Goal: Information Seeking & Learning: Learn about a topic

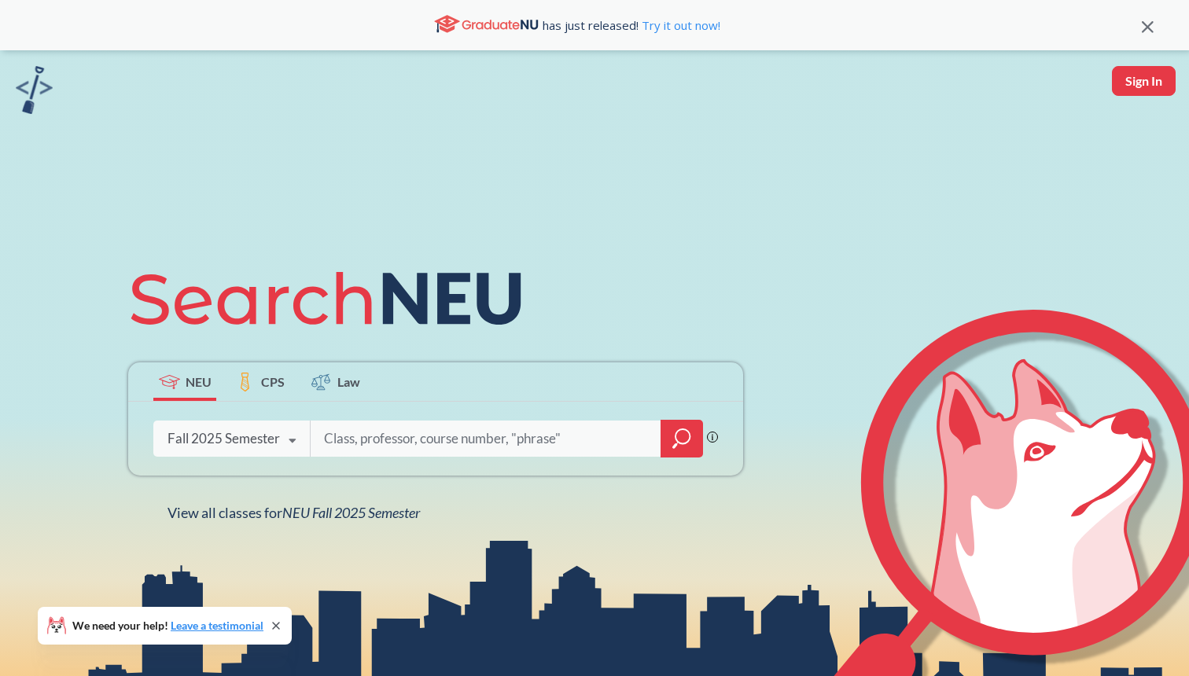
scroll to position [2, 0]
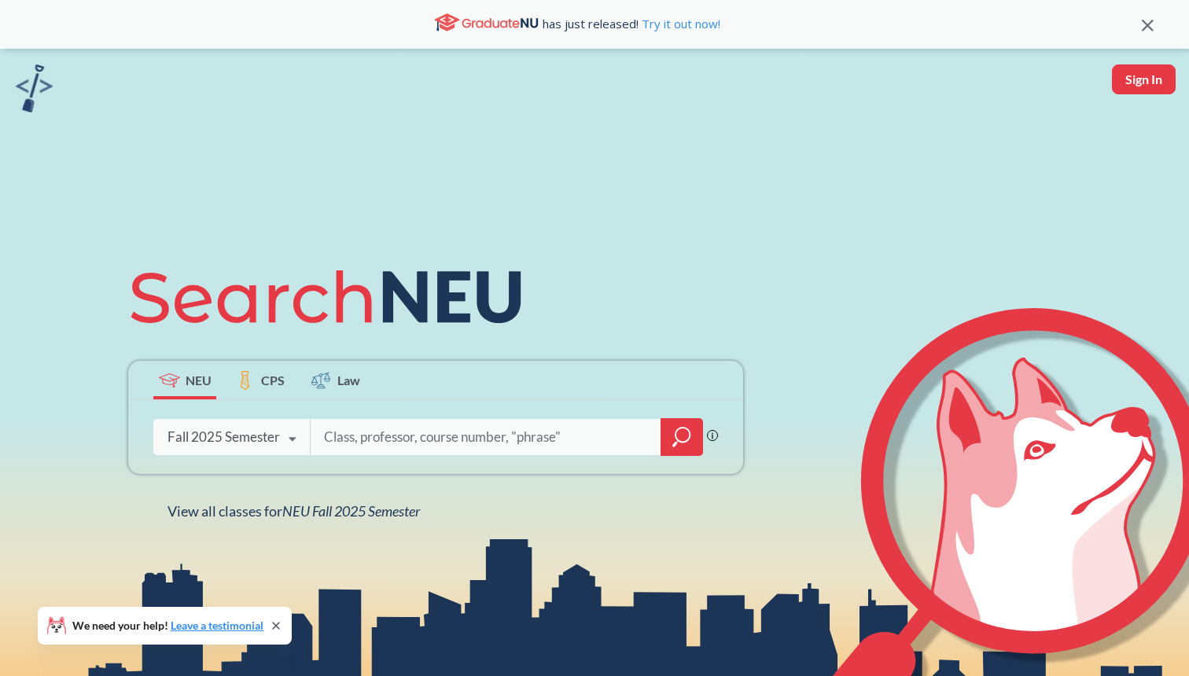
click at [282, 443] on icon at bounding box center [292, 440] width 30 height 44
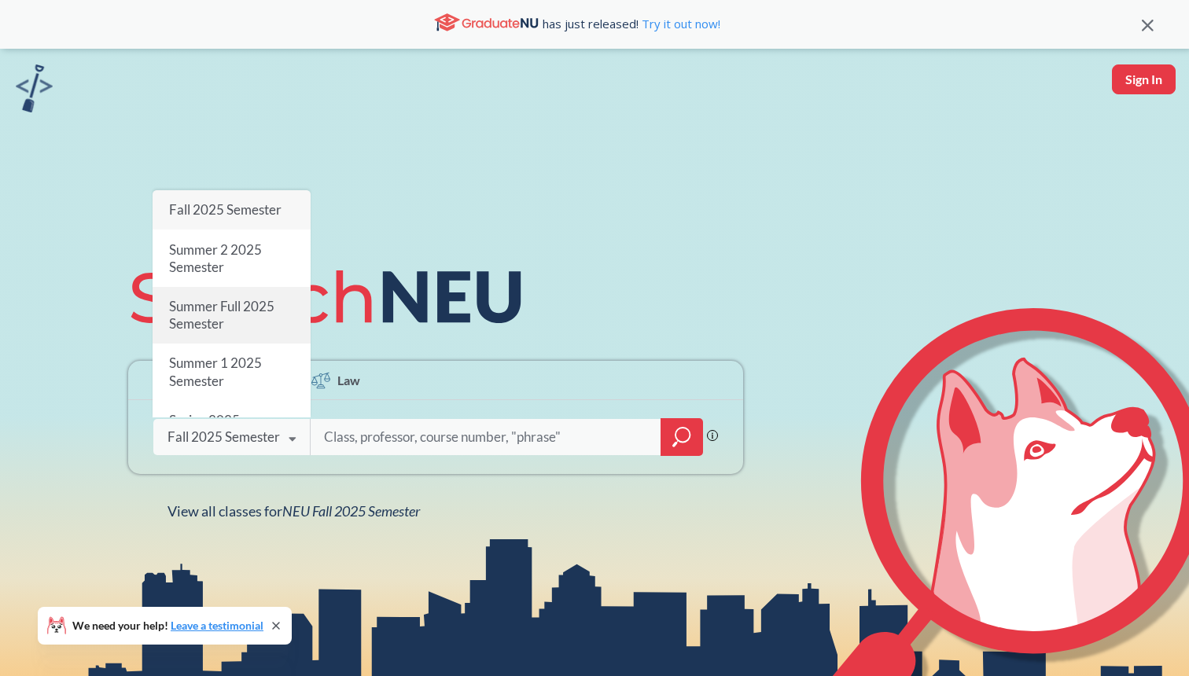
scroll to position [15, 0]
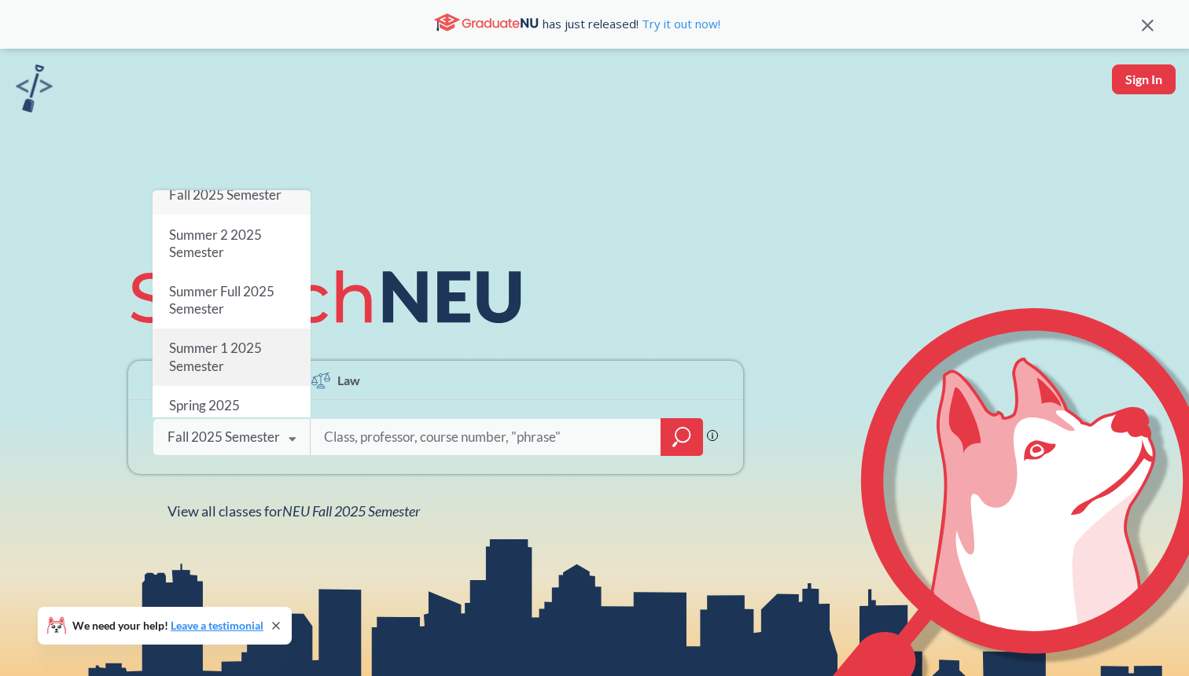
click at [260, 355] on span "Summer 1 2025 Semester" at bounding box center [215, 358] width 93 height 34
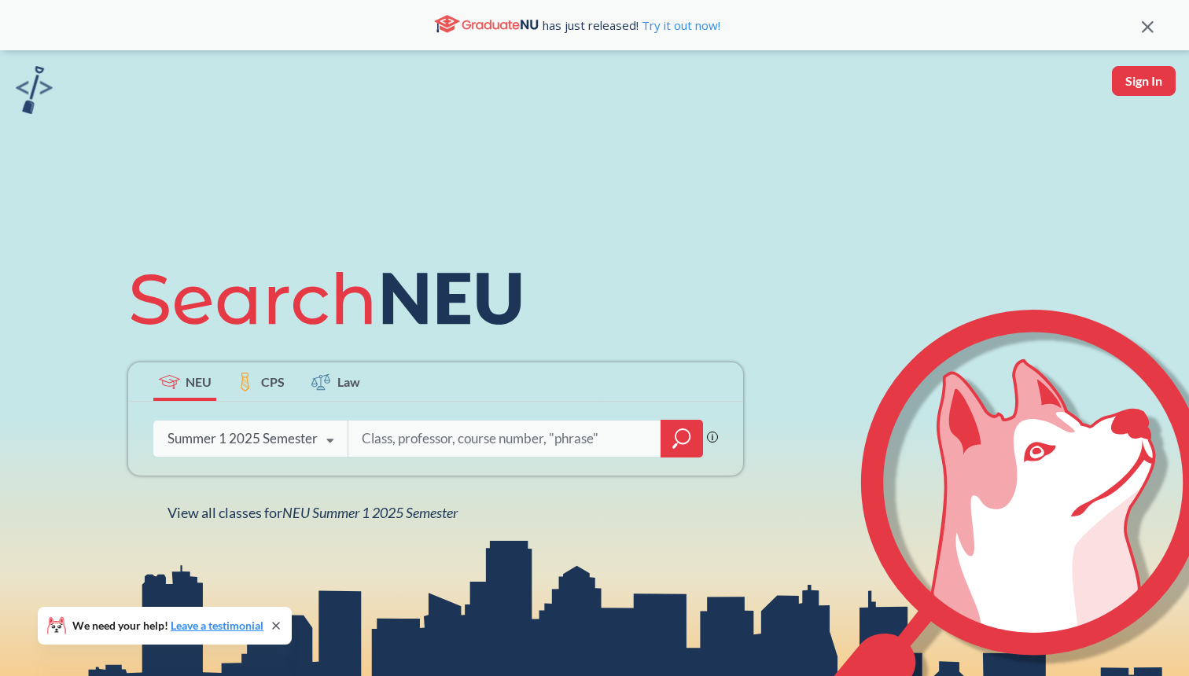
click at [370, 437] on input "search" at bounding box center [504, 438] width 289 height 33
type input "software engineering"
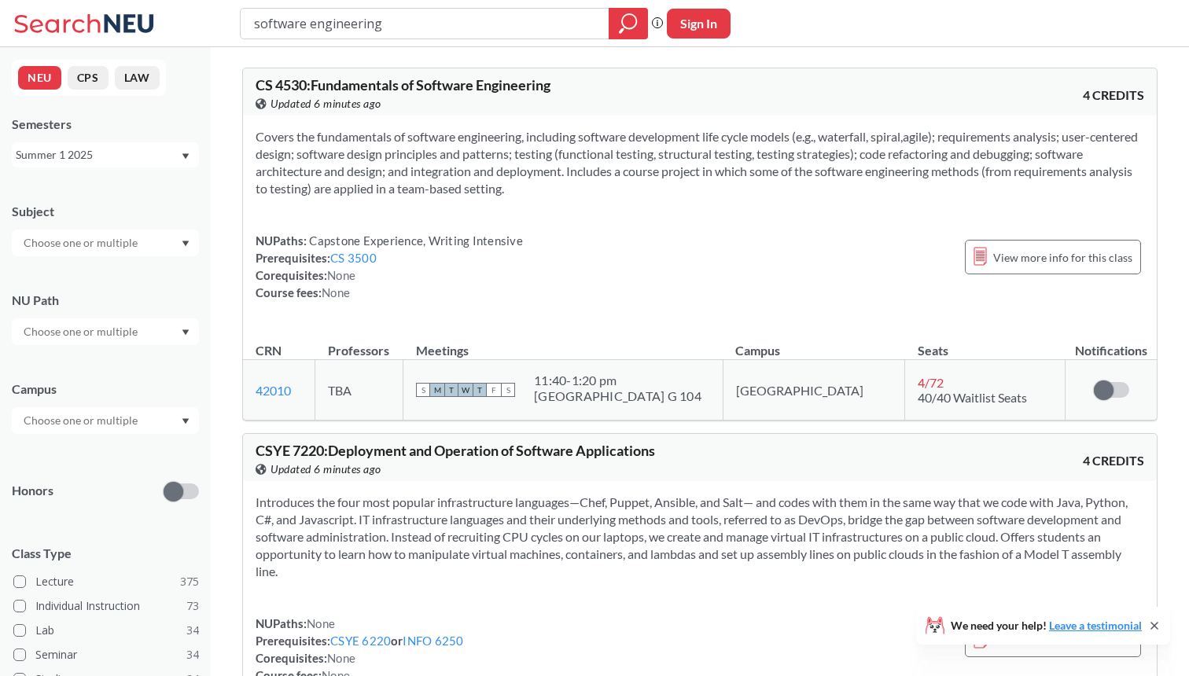
click at [512, 267] on div "NUPaths: Capstone Experience, Writing Intensive Prerequisites: CS 3500 Corequis…" at bounding box center [389, 266] width 267 height 69
